Goal: Task Accomplishment & Management: Manage account settings

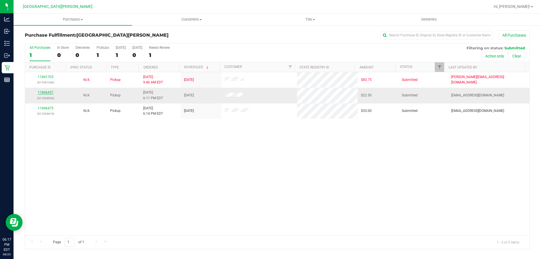
click at [41, 92] on link "11846457" at bounding box center [46, 92] width 16 height 4
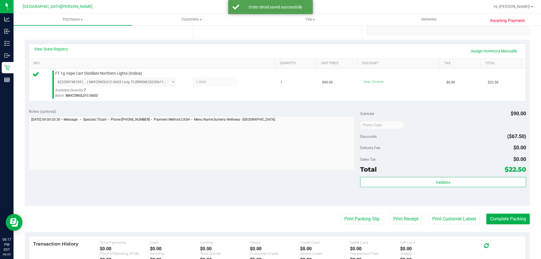
scroll to position [113, 0]
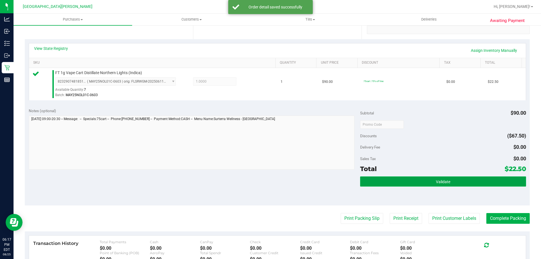
click at [437, 185] on button "Validate" at bounding box center [443, 181] width 166 height 10
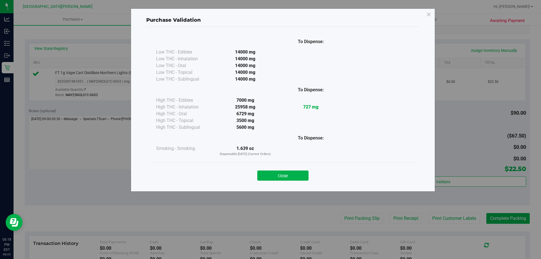
drag, startPoint x: 277, startPoint y: 173, endPoint x: 281, endPoint y: 174, distance: 4.0
click at [277, 173] on button "Close" at bounding box center [282, 175] width 51 height 10
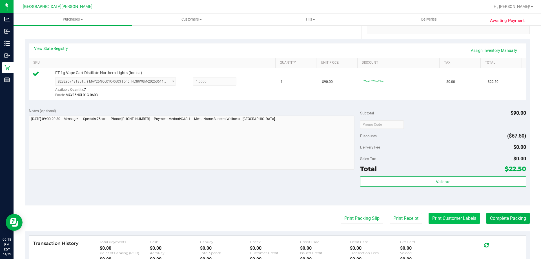
click at [455, 219] on button "Print Customer Labels" at bounding box center [453, 218] width 51 height 11
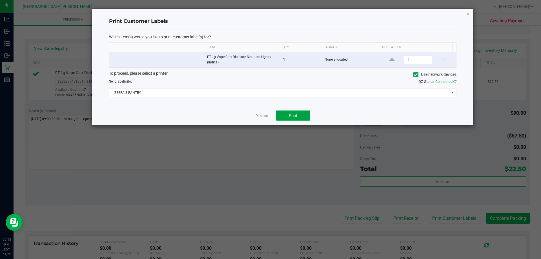
click at [292, 119] on button "Print" at bounding box center [293, 115] width 34 height 10
click at [260, 114] on link "Dismiss" at bounding box center [261, 116] width 12 height 5
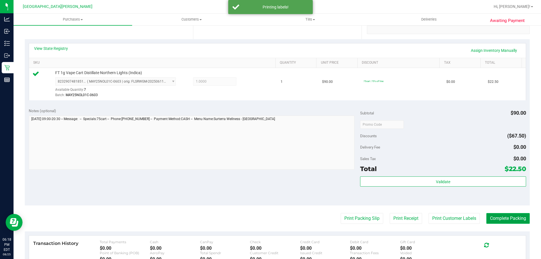
click at [501, 215] on button "Complete Packing" at bounding box center [507, 218] width 43 height 11
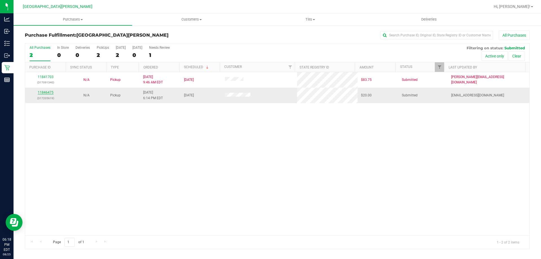
click at [48, 94] on link "11846475" at bounding box center [46, 92] width 16 height 4
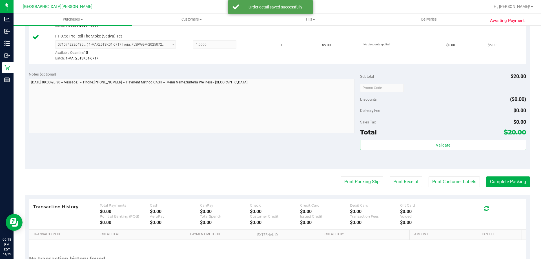
scroll to position [282, 0]
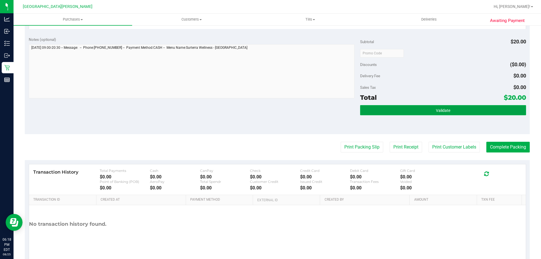
click at [411, 111] on button "Validate" at bounding box center [443, 110] width 166 height 10
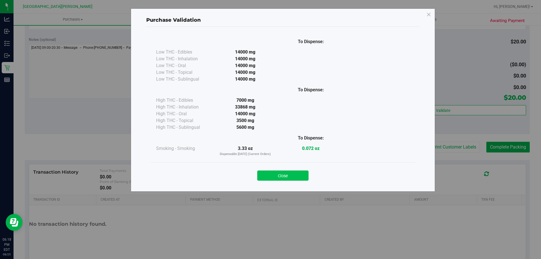
click at [288, 174] on button "Close" at bounding box center [282, 175] width 51 height 10
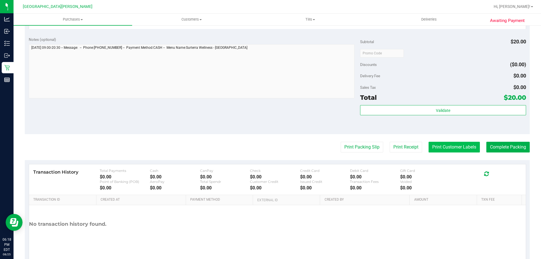
click at [451, 147] on button "Print Customer Labels" at bounding box center [453, 147] width 51 height 11
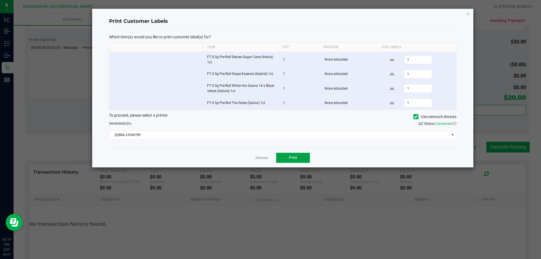
click at [286, 156] on button "Print" at bounding box center [293, 158] width 34 height 10
click at [261, 158] on link "Dismiss" at bounding box center [261, 157] width 12 height 5
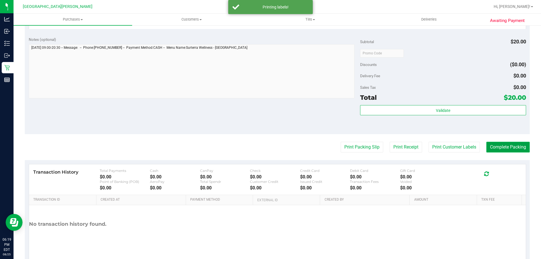
click at [492, 145] on button "Complete Packing" at bounding box center [507, 147] width 43 height 11
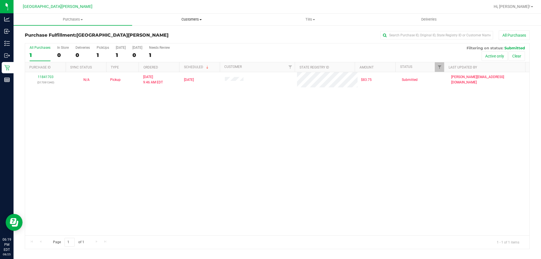
click at [190, 20] on span "Customers" at bounding box center [191, 19] width 118 height 5
click at [171, 32] on span "All customers" at bounding box center [152, 34] width 41 height 5
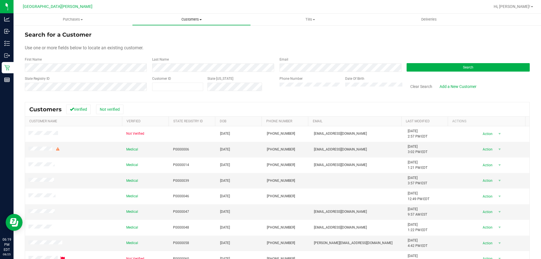
click at [193, 17] on span "Customers" at bounding box center [191, 19] width 118 height 5
click at [179, 31] on li "All customers" at bounding box center [191, 34] width 119 height 7
click at [445, 65] on button "Search" at bounding box center [467, 67] width 123 height 8
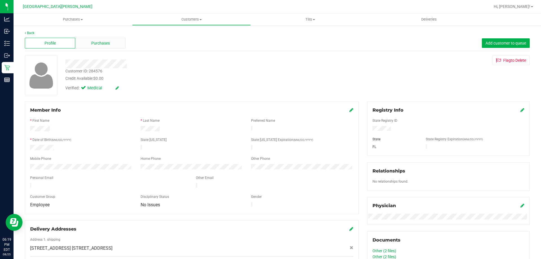
click at [91, 46] on span "Purchases" at bounding box center [100, 43] width 19 height 6
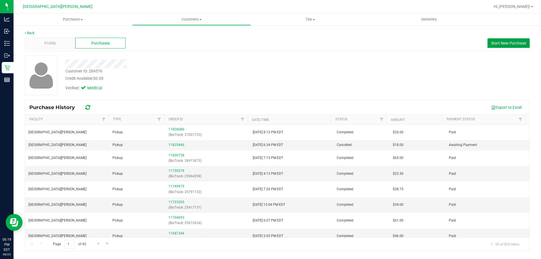
click at [510, 42] on span "Start New Purchase" at bounding box center [508, 43] width 35 height 5
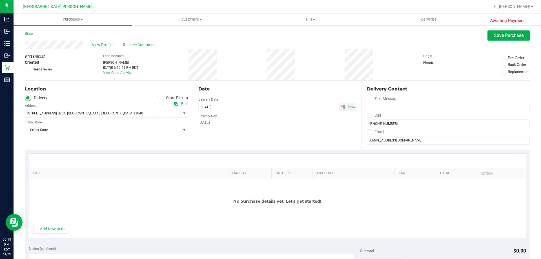
click at [160, 99] on span at bounding box center [160, 98] width 6 height 6
click at [0, 0] on input "Store Pickup" at bounding box center [0, 0] width 0 height 0
click at [110, 110] on span "Select Store" at bounding box center [102, 113] width 155 height 8
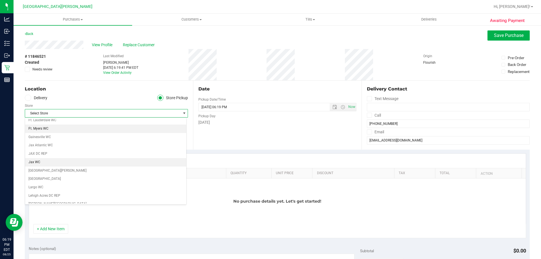
scroll to position [113, 0]
click at [42, 161] on li "[GEOGRAPHIC_DATA][PERSON_NAME]" at bounding box center [105, 161] width 161 height 8
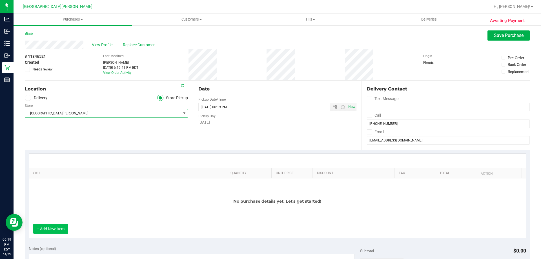
click at [52, 225] on button "+ Add New Item" at bounding box center [50, 229] width 35 height 10
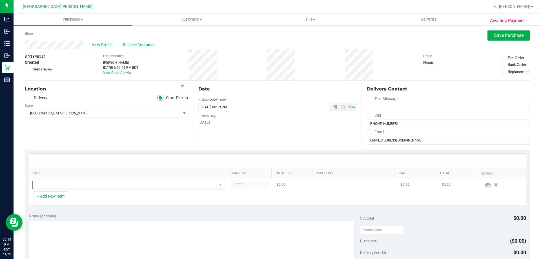
click at [61, 184] on span "NO DATA FOUND" at bounding box center [125, 185] width 184 height 8
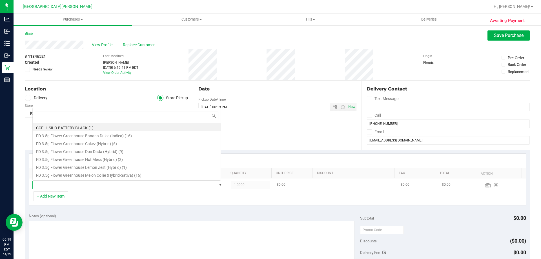
scroll to position [8, 187]
type input "sunset"
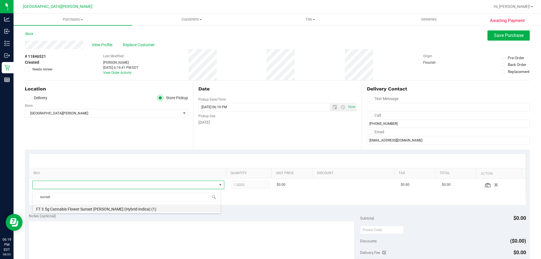
click at [80, 206] on li "FT 3.5g Cannabis Flower Sunset [PERSON_NAME] (Hybrid-Indica) (1)" at bounding box center [127, 208] width 188 height 8
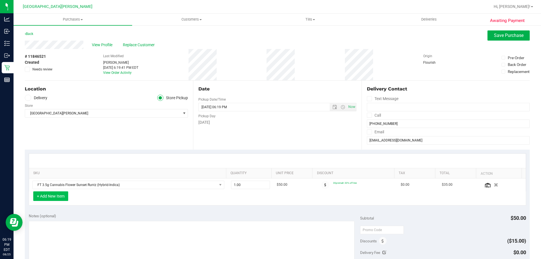
click at [39, 196] on button "+ Add New Item" at bounding box center [50, 196] width 35 height 10
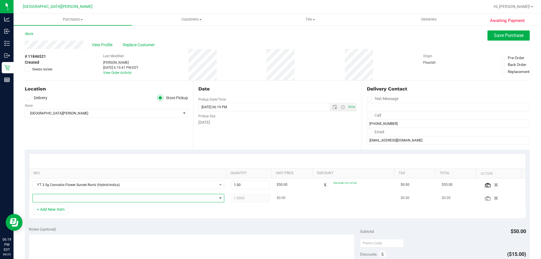
click at [78, 197] on span "NO DATA FOUND" at bounding box center [125, 198] width 184 height 8
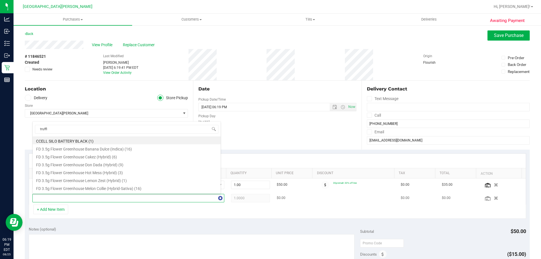
type input "truffle"
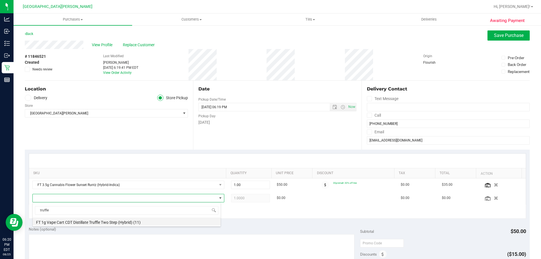
click at [99, 221] on li "FT 1g Vape Cart CDT Distillate Truffle Two Step (Hybrid) (11)" at bounding box center [127, 221] width 188 height 8
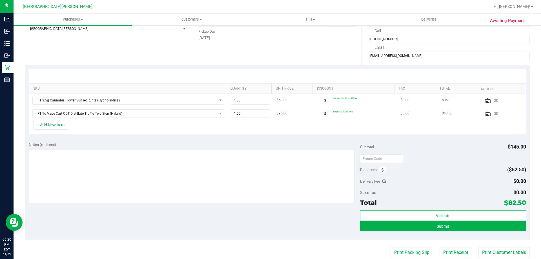
scroll to position [0, 0]
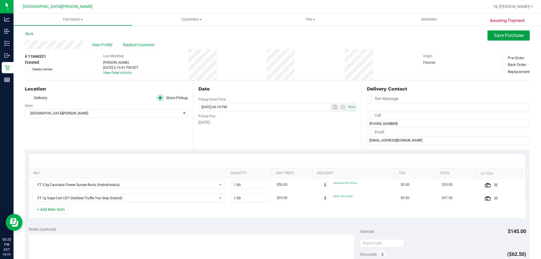
click at [494, 34] on span "Save Purchase" at bounding box center [509, 35] width 30 height 5
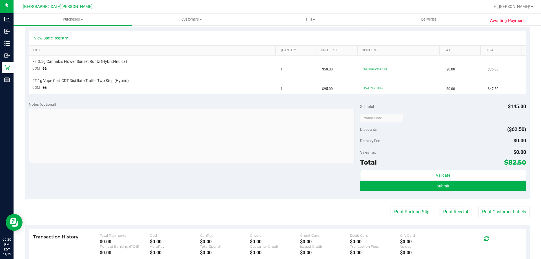
scroll to position [141, 0]
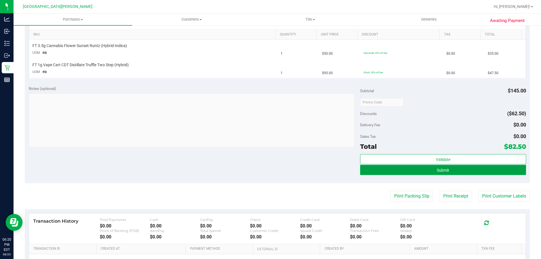
click at [454, 167] on button "Submit" at bounding box center [443, 170] width 166 height 10
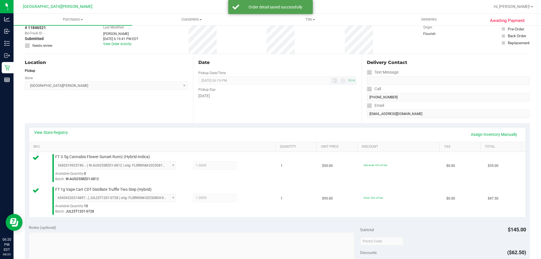
scroll to position [28, 0]
click at [54, 131] on link "View State Registry" at bounding box center [51, 133] width 34 height 6
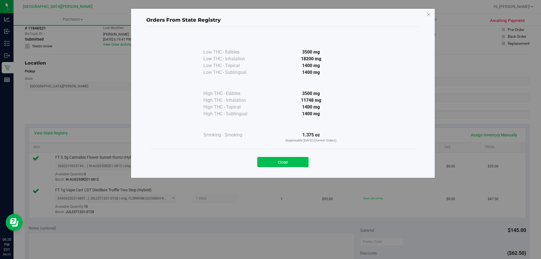
click at [290, 158] on button "Close" at bounding box center [282, 162] width 51 height 10
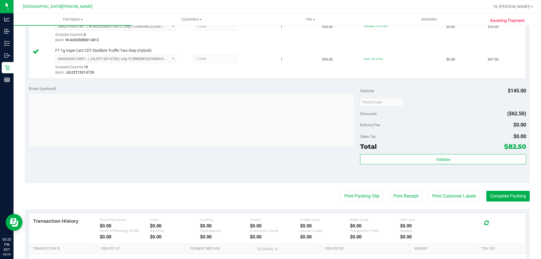
scroll to position [169, 0]
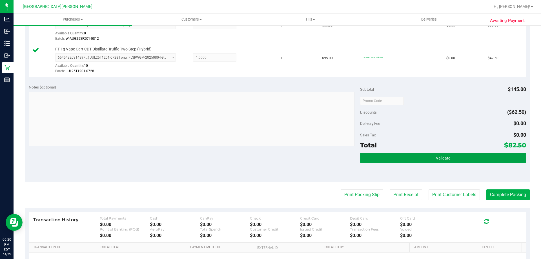
click at [441, 156] on span "Validate" at bounding box center [443, 158] width 14 height 5
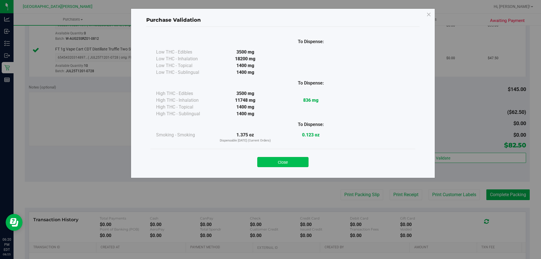
click at [296, 159] on button "Close" at bounding box center [282, 162] width 51 height 10
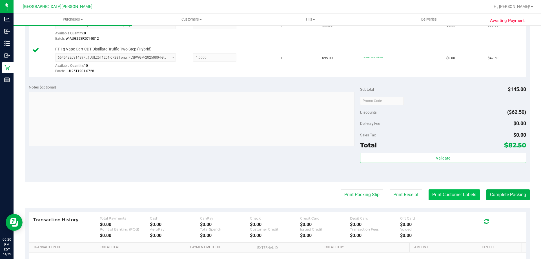
click at [446, 192] on button "Print Customer Labels" at bounding box center [453, 194] width 51 height 11
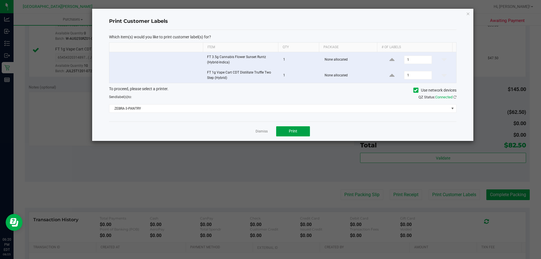
click at [301, 130] on button "Print" at bounding box center [293, 131] width 34 height 10
click at [261, 129] on link "Dismiss" at bounding box center [261, 131] width 12 height 5
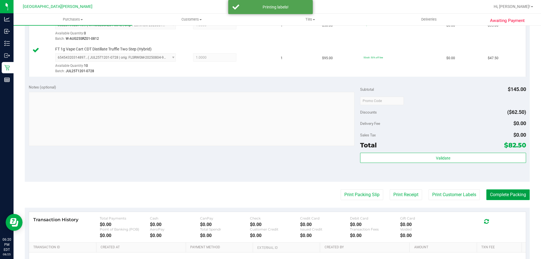
click at [514, 194] on button "Complete Packing" at bounding box center [507, 194] width 43 height 11
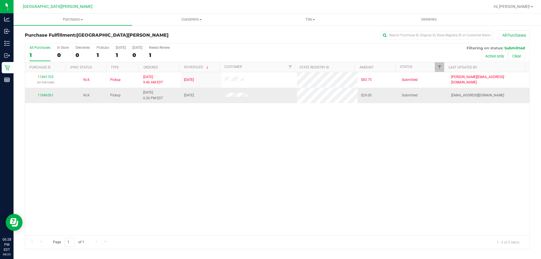
click at [53, 94] on div "11846561" at bounding box center [45, 95] width 34 height 5
click at [49, 95] on link "11846561" at bounding box center [46, 95] width 16 height 4
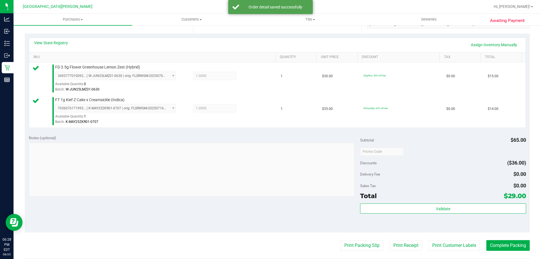
scroll to position [234, 0]
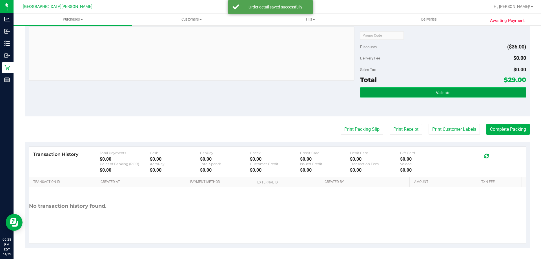
click at [444, 95] on span "Validate" at bounding box center [443, 92] width 14 height 5
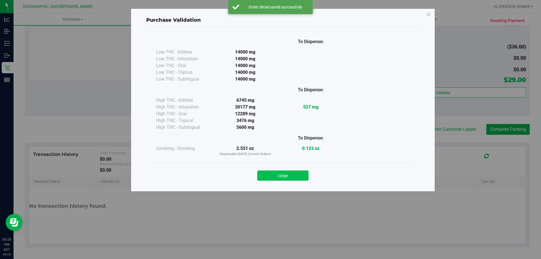
click at [289, 174] on button "Close" at bounding box center [282, 175] width 51 height 10
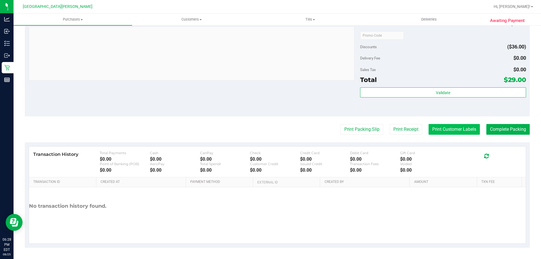
click at [447, 125] on button "Print Customer Labels" at bounding box center [453, 129] width 51 height 11
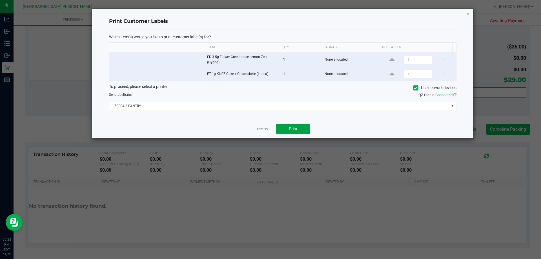
click at [303, 126] on button "Print" at bounding box center [293, 129] width 34 height 10
click at [261, 128] on link "Dismiss" at bounding box center [261, 129] width 12 height 5
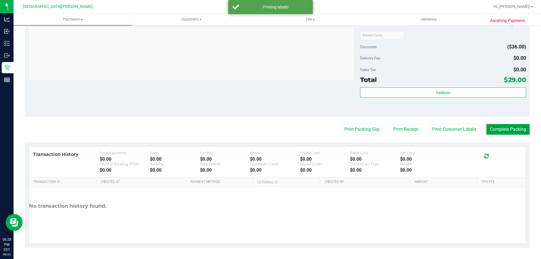
click at [503, 130] on button "Complete Packing" at bounding box center [507, 129] width 43 height 11
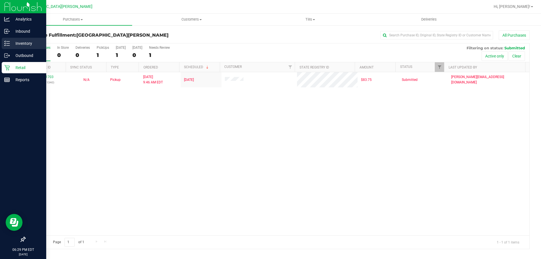
click at [7, 39] on div "Inventory" at bounding box center [24, 43] width 45 height 11
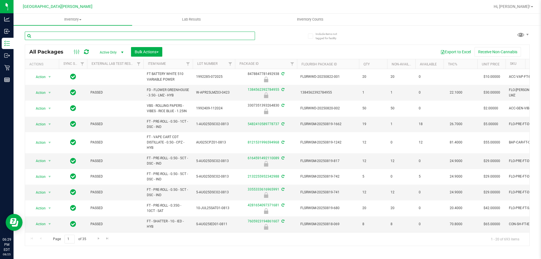
click at [48, 39] on input "text" at bounding box center [140, 36] width 230 height 8
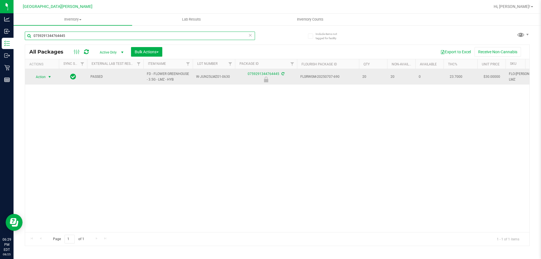
type input "0759291344764445"
click at [38, 76] on span "Action" at bounding box center [38, 77] width 15 height 8
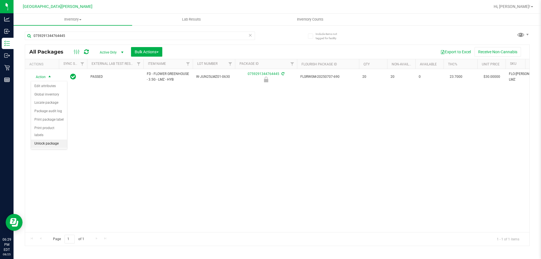
click at [59, 139] on li "Unlock package" at bounding box center [49, 143] width 36 height 8
